Goal: Ask a question: Seek information or help from site administrators or community

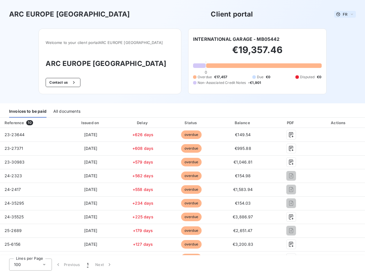
click at [343, 14] on span "FR" at bounding box center [345, 14] width 5 height 5
click at [73, 82] on button "Contact us" at bounding box center [63, 82] width 35 height 9
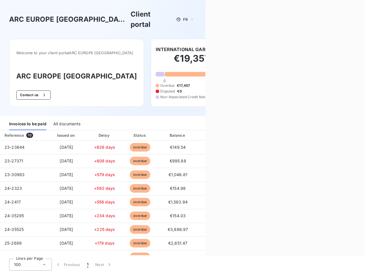
click at [234, 39] on div "Contact us Fill out the form below, and a member of our team will get back to y…" at bounding box center [285, 137] width 160 height 274
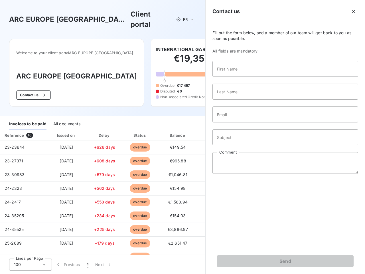
click at [28, 118] on div "Invoices to be paid" at bounding box center [27, 124] width 37 height 12
click at [66, 118] on div "All documents" at bounding box center [66, 124] width 27 height 12
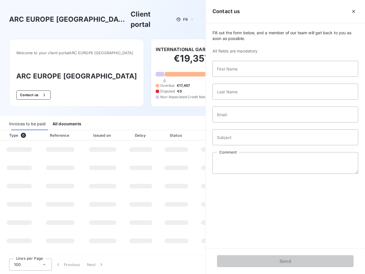
click at [31, 130] on th "Type 0" at bounding box center [19, 135] width 39 height 10
click at [89, 130] on th "Issued on" at bounding box center [103, 135] width 42 height 10
click at [141, 130] on th "Delay" at bounding box center [141, 135] width 35 height 10
click at [189, 130] on th "Status" at bounding box center [176, 135] width 36 height 10
click at [240, 123] on div "Fill out the form below, and a member of our team will get back to you as soon …" at bounding box center [285, 135] width 159 height 225
